Goal: Information Seeking & Learning: Check status

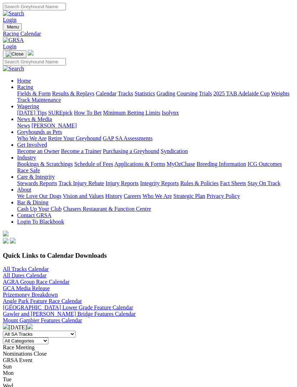
scroll to position [38, 0]
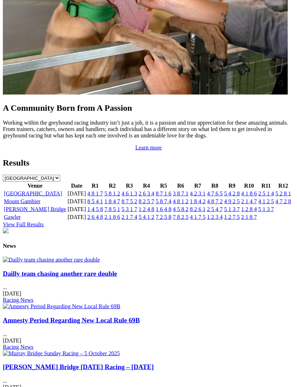
scroll to position [699, 0]
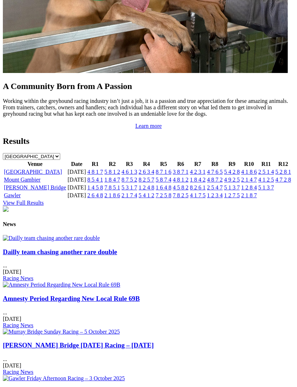
click at [17, 175] on link "[GEOGRAPHIC_DATA]" at bounding box center [33, 172] width 58 height 6
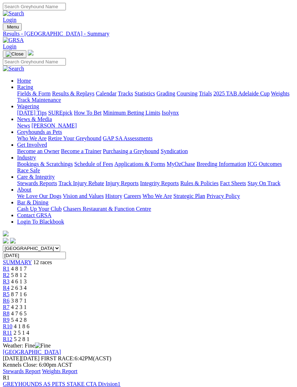
click at [41, 368] on link "Stewards Report" at bounding box center [22, 371] width 38 height 6
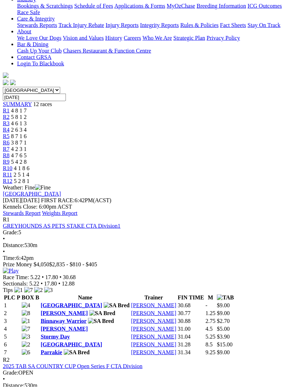
scroll to position [149, 0]
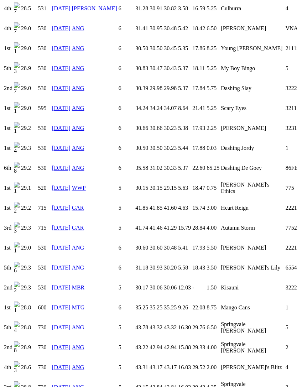
scroll to position [757, 0]
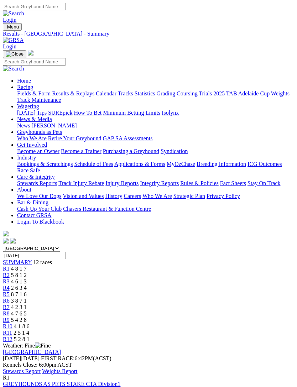
scroll to position [172, 0]
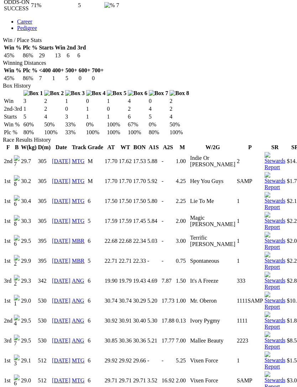
scroll to position [384, 0]
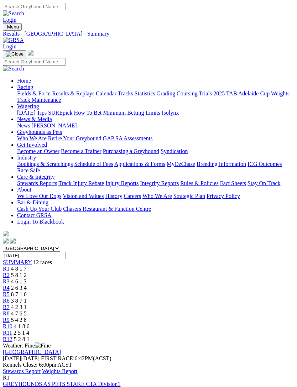
scroll to position [172, 0]
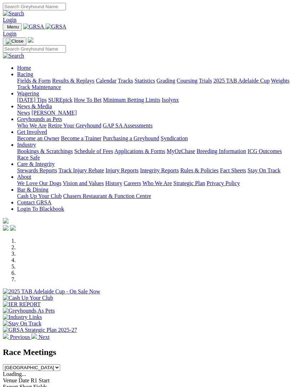
click at [6, 29] on img "Toggle navigation" at bounding box center [6, 29] width 0 height 0
click at [33, 77] on link "Racing" at bounding box center [25, 74] width 16 height 6
click at [96, 84] on link "Calendar" at bounding box center [106, 81] width 21 height 6
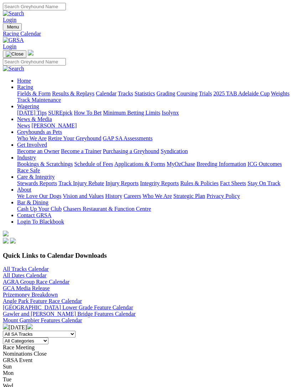
click at [31, 266] on link "All Tracks Calendar" at bounding box center [26, 269] width 46 height 6
click at [9, 324] on img at bounding box center [6, 327] width 6 height 6
click at [33, 324] on img at bounding box center [30, 327] width 6 height 6
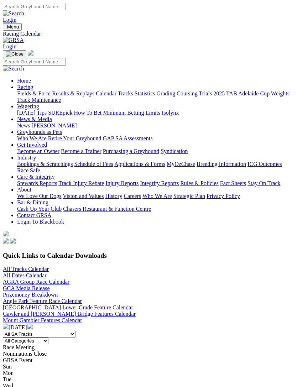
click at [24, 273] on link "All Dates Calendar" at bounding box center [25, 276] width 44 height 6
click at [6, 29] on img "Toggle navigation" at bounding box center [6, 29] width 0 height 0
click at [46, 122] on link "News & Media" at bounding box center [34, 119] width 35 height 6
click at [30, 128] on link "News" at bounding box center [23, 126] width 13 height 6
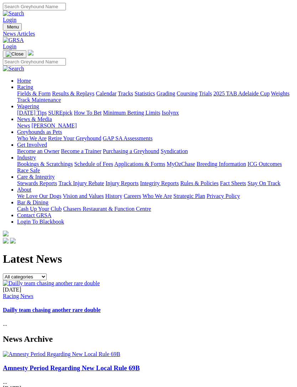
click at [6, 29] on img "Toggle navigation" at bounding box center [6, 29] width 0 height 0
click at [77, 129] on link "[PERSON_NAME]" at bounding box center [53, 126] width 45 height 6
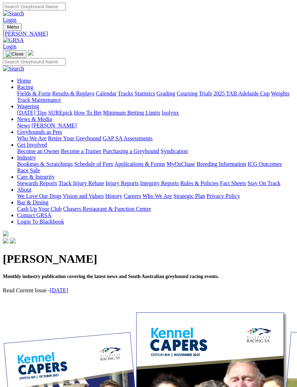
click at [68, 288] on link "[DATE]" at bounding box center [59, 291] width 19 height 6
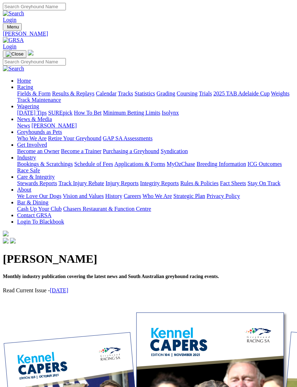
scroll to position [162, 0]
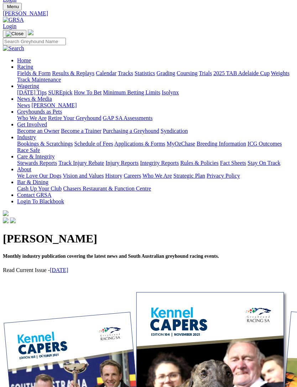
scroll to position [17, 0]
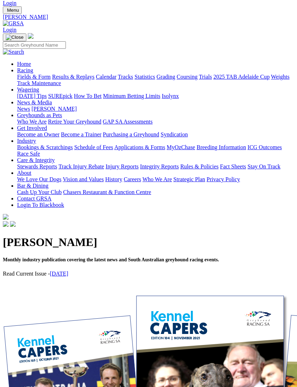
click at [64, 271] on link "[DATE]" at bounding box center [59, 274] width 19 height 6
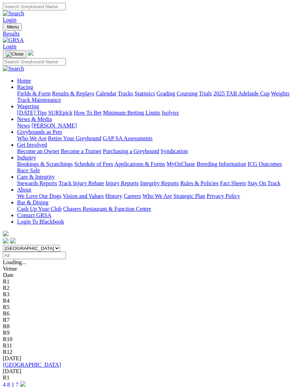
click at [66, 252] on input "Select date" at bounding box center [34, 255] width 63 height 7
click at [60, 245] on select "South Australia New South Wales Northern Territory Queensland Tasmania Victoria…" at bounding box center [31, 248] width 57 height 7
click at [66, 252] on input "Select date" at bounding box center [34, 255] width 63 height 7
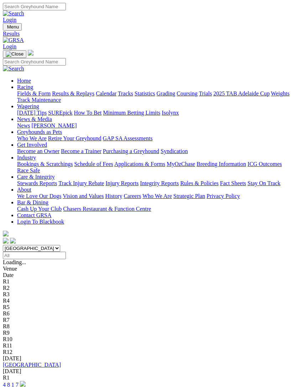
type input "Sunday, 28 Sep 2025"
click at [66, 252] on input "Sunday, 28 Sep 2025" at bounding box center [34, 255] width 63 height 7
click at [6, 29] on img "Toggle navigation" at bounding box center [6, 29] width 0 height 0
click at [96, 97] on link "Calendar" at bounding box center [106, 93] width 21 height 6
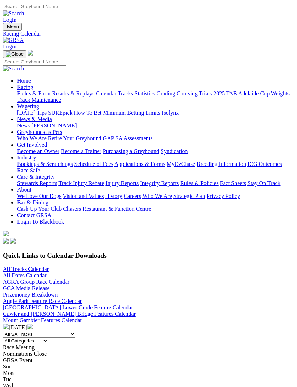
click at [9, 324] on img at bounding box center [6, 327] width 6 height 6
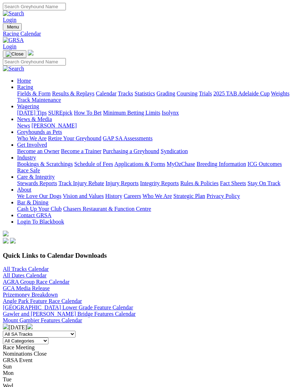
click at [6, 29] on img "Toggle navigation" at bounding box center [6, 29] width 0 height 0
click at [52, 97] on link "Results & Replays" at bounding box center [73, 93] width 42 height 6
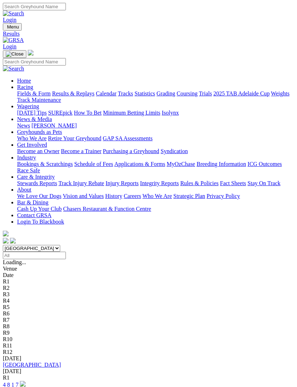
click at [66, 252] on input "Select date" at bounding box center [34, 255] width 63 height 7
type input "[DATE]"
click at [40, 362] on link "[PERSON_NAME] Bridge" at bounding box center [34, 365] width 62 height 6
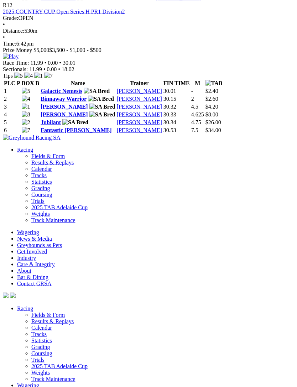
scroll to position [1880, 0]
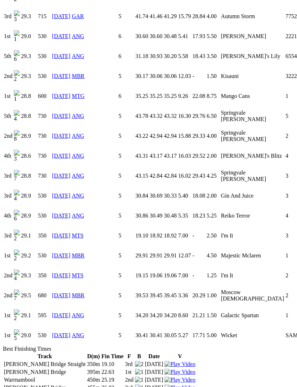
scroll to position [995, 0]
